Goal: Find specific page/section: Find specific page/section

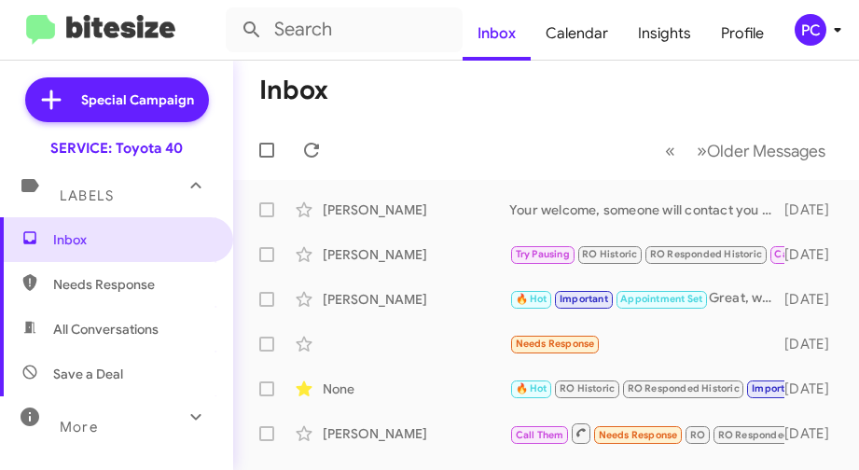
click at [64, 286] on span "Needs Response" at bounding box center [132, 284] width 159 height 19
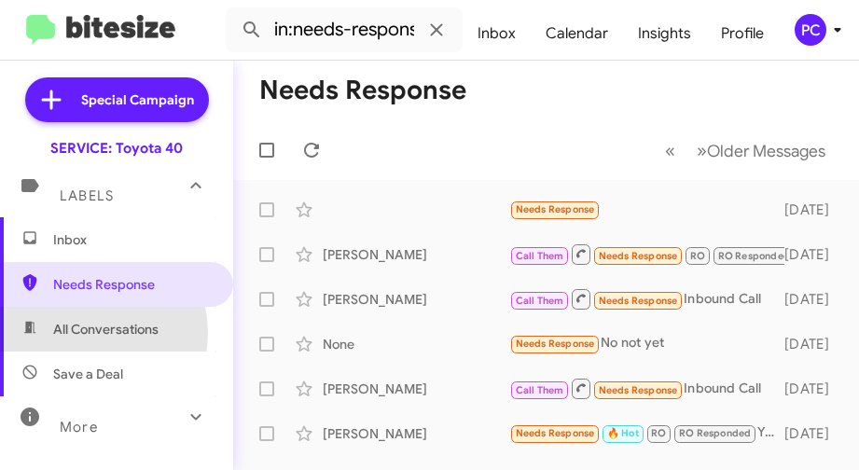
click at [86, 333] on span "All Conversations" at bounding box center [105, 329] width 105 height 19
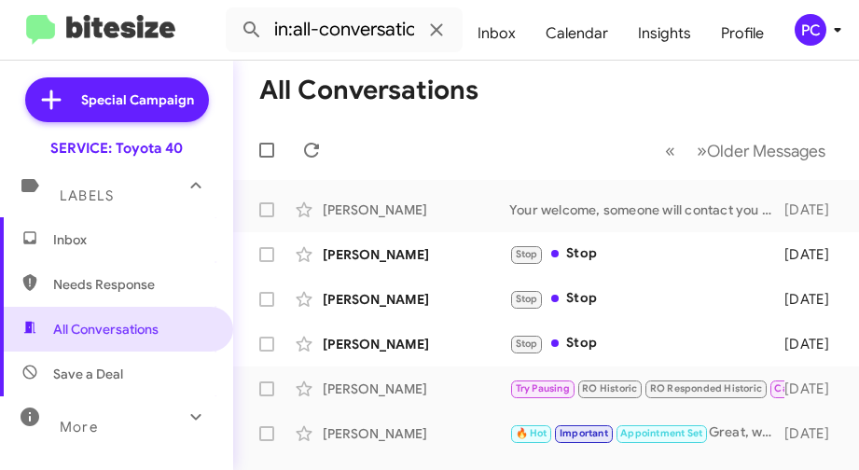
click at [78, 373] on span "Save a Deal" at bounding box center [88, 374] width 70 height 19
type input "in:not-interested"
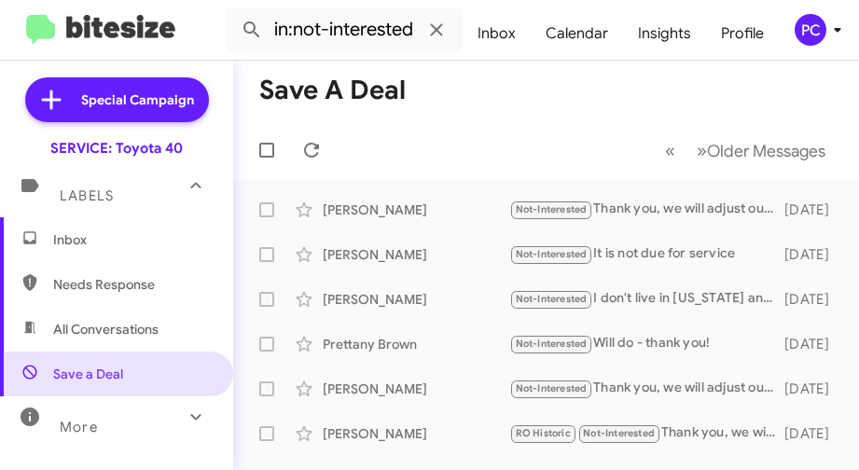
click at [70, 243] on span "Inbox" at bounding box center [132, 239] width 159 height 19
